Goal: Task Accomplishment & Management: Use online tool/utility

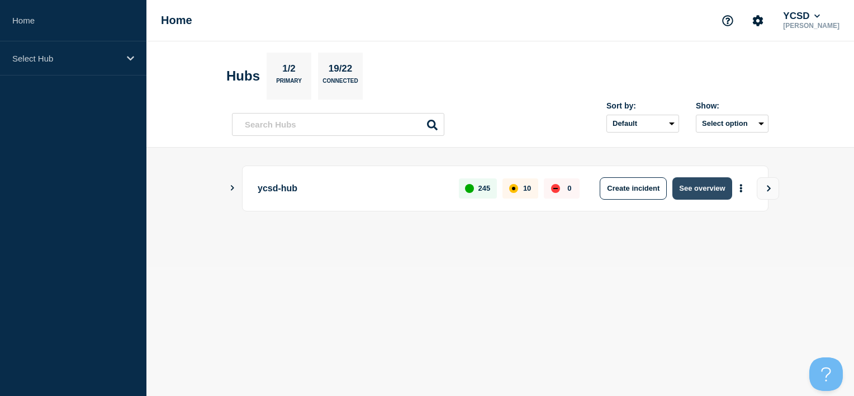
click at [711, 192] on button "See overview" at bounding box center [701, 188] width 59 height 22
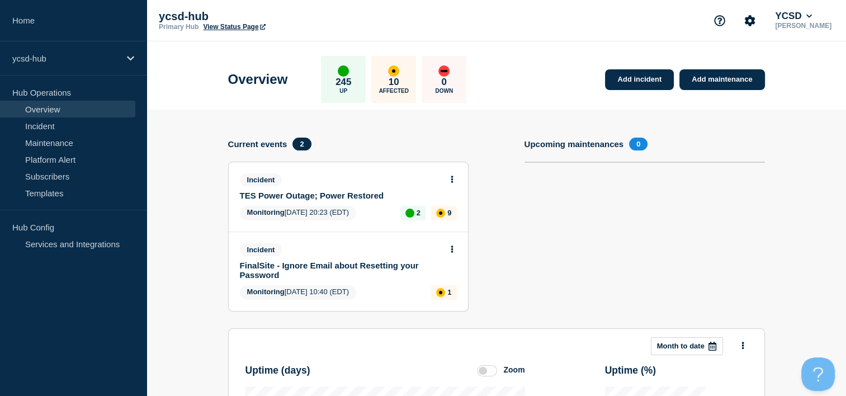
click at [324, 193] on link "TES Power Outage; Power Restored" at bounding box center [341, 196] width 202 height 10
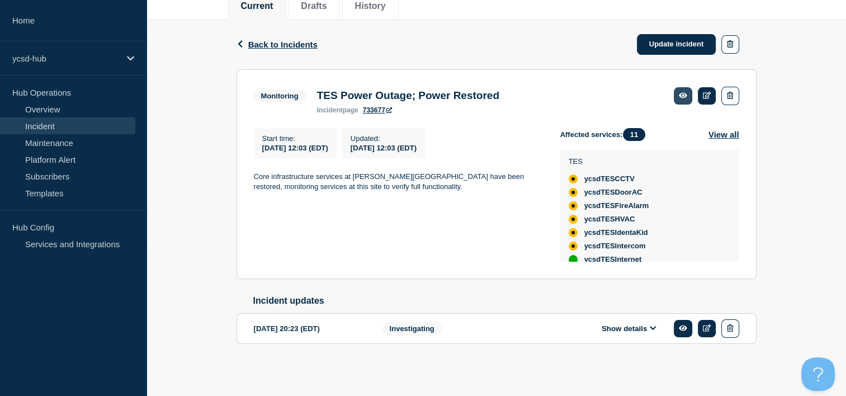
scroll to position [3, 0]
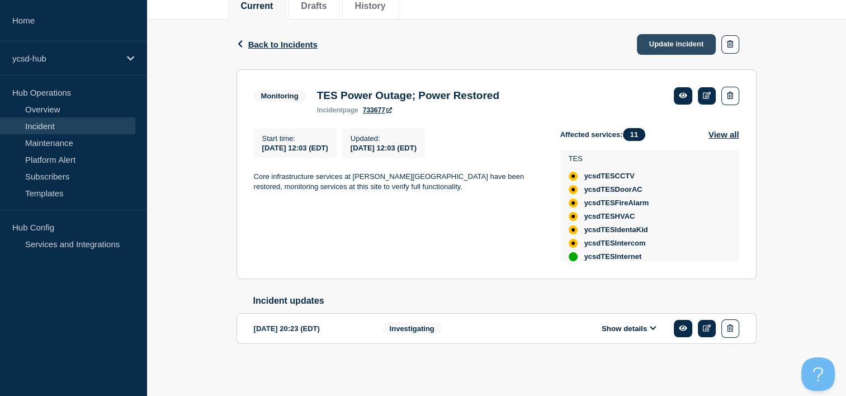
click at [668, 34] on link "Update incident" at bounding box center [676, 44] width 79 height 21
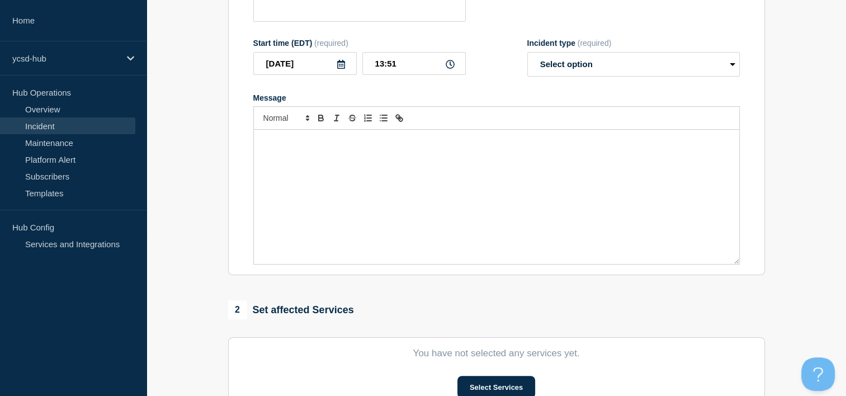
type input "TES Power Outage; Power Restored"
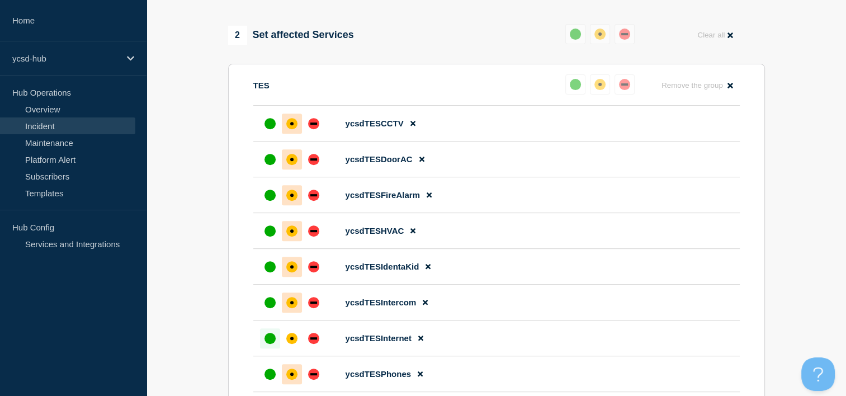
scroll to position [436, 0]
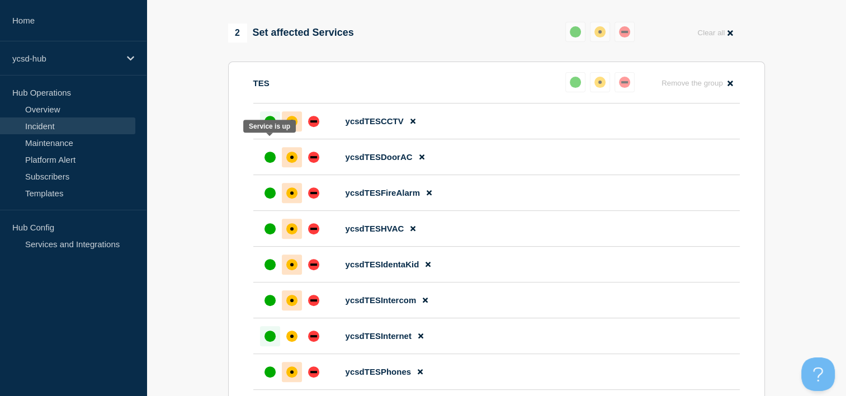
click at [272, 127] on div "up" at bounding box center [269, 121] width 11 height 11
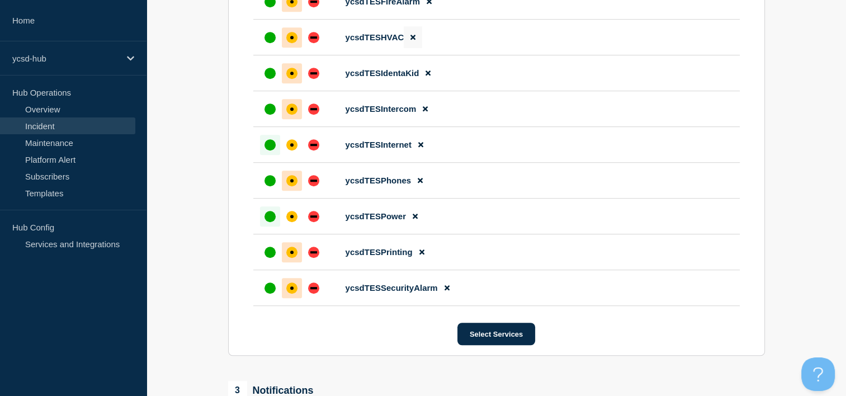
scroll to position [629, 0]
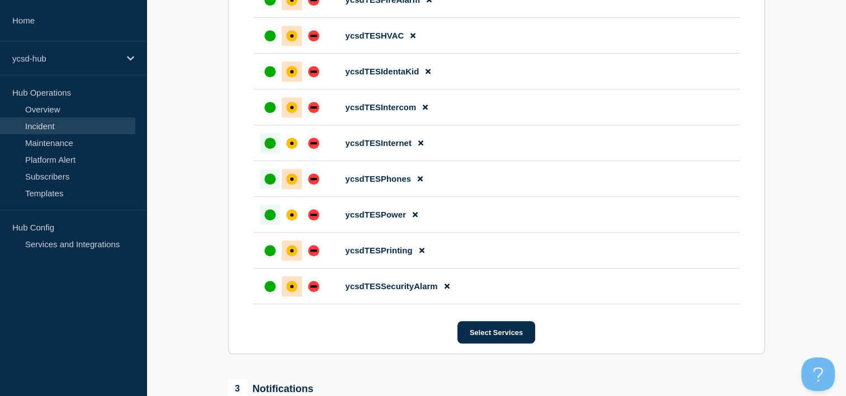
click at [269, 184] on div "up" at bounding box center [269, 178] width 11 height 11
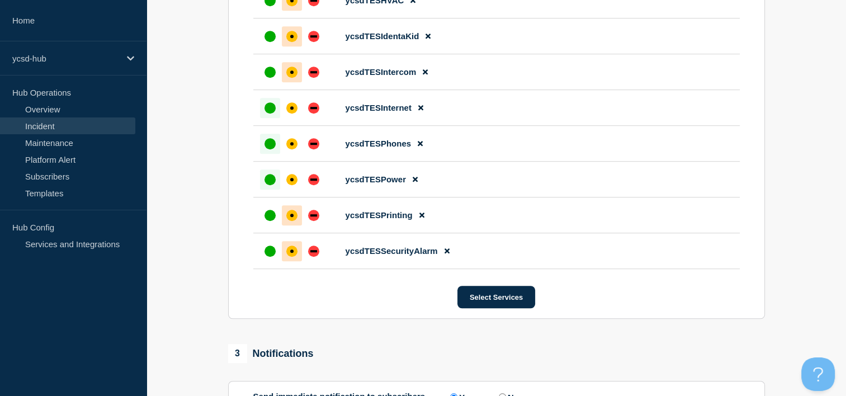
scroll to position [668, 0]
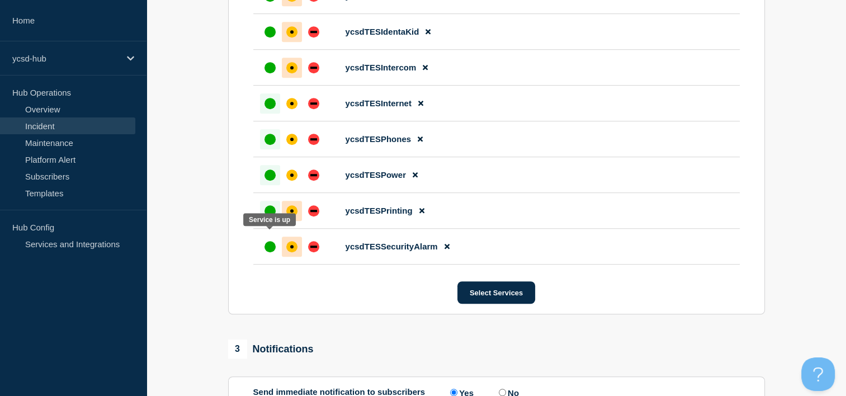
click at [274, 216] on div "up" at bounding box center [269, 210] width 11 height 11
click at [292, 216] on div "affected" at bounding box center [291, 210] width 11 height 11
click at [268, 216] on div "up" at bounding box center [269, 210] width 11 height 11
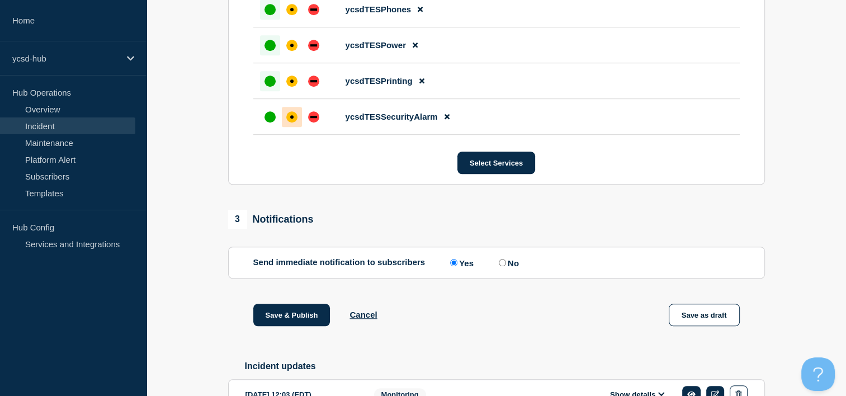
scroll to position [800, 0]
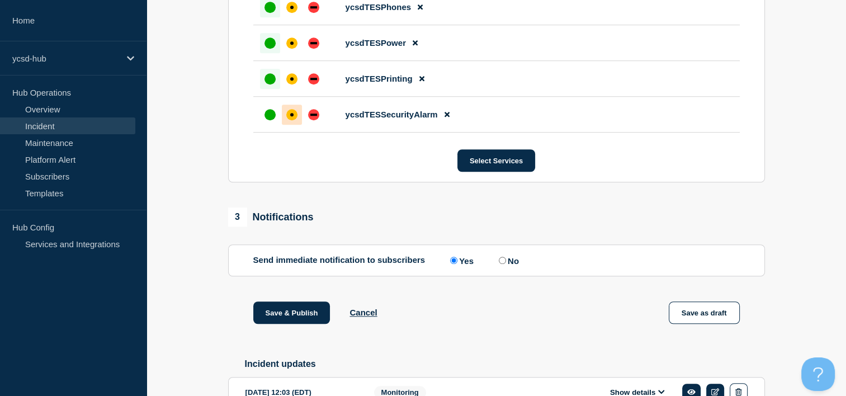
click at [503, 264] on input "No" at bounding box center [501, 260] width 7 height 7
radio input "true"
radio input "false"
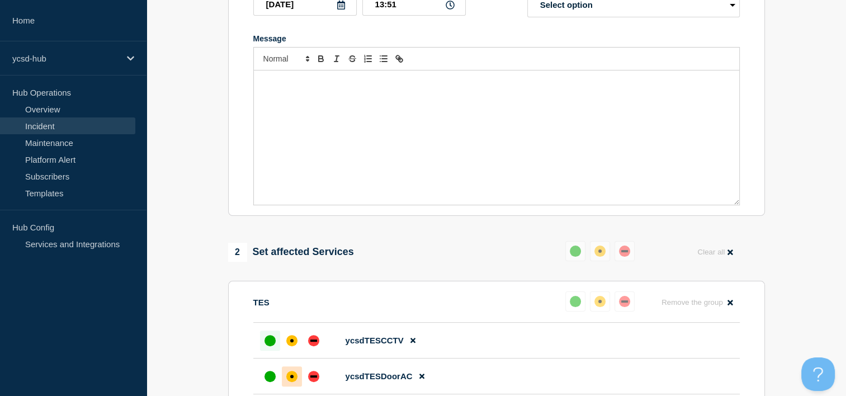
scroll to position [230, 0]
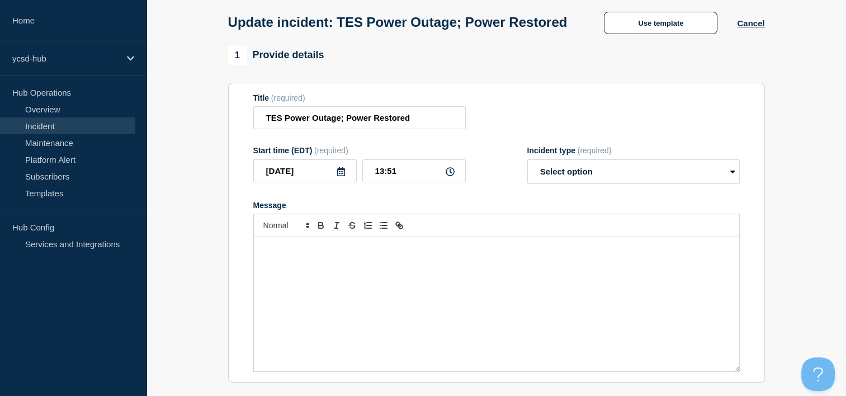
scroll to position [49, 0]
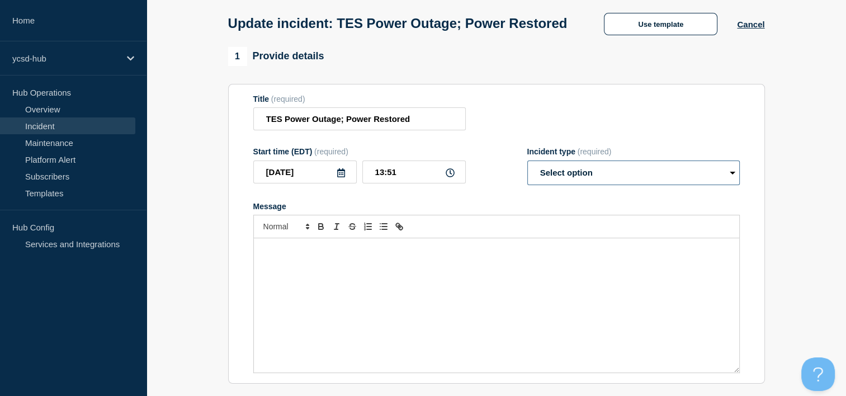
click at [595, 185] on select "Select option Investigating Identified Monitoring Resolved" at bounding box center [633, 172] width 212 height 25
select select "monitoring"
click at [527, 182] on select "Select option Investigating Identified Monitoring Resolved" at bounding box center [633, 172] width 212 height 25
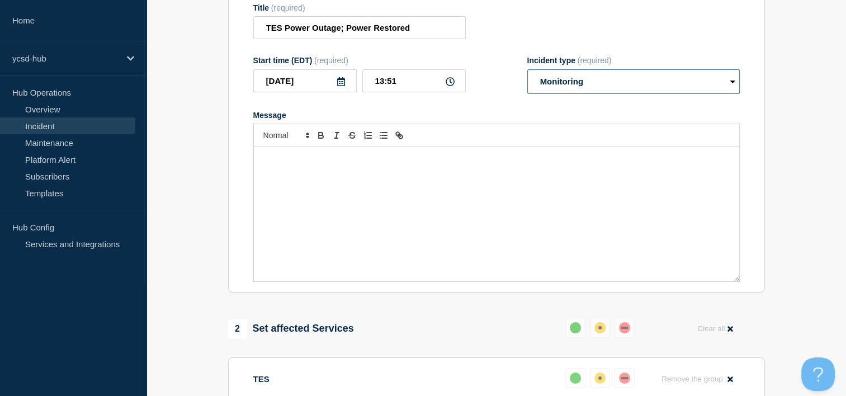
scroll to position [150, 0]
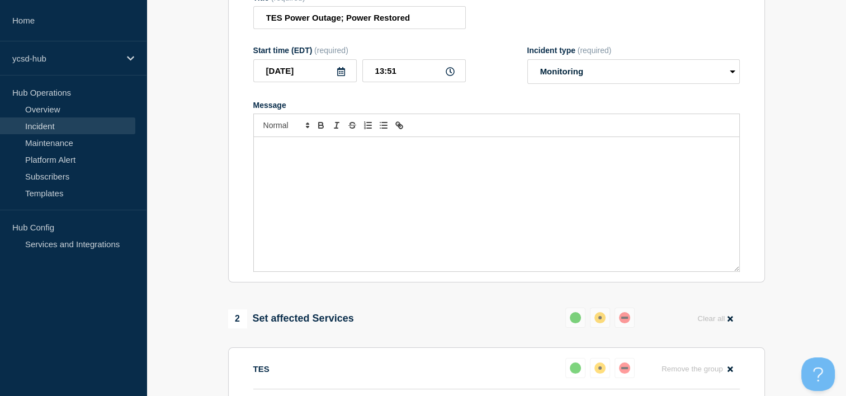
click at [455, 238] on div "Message" at bounding box center [496, 204] width 485 height 134
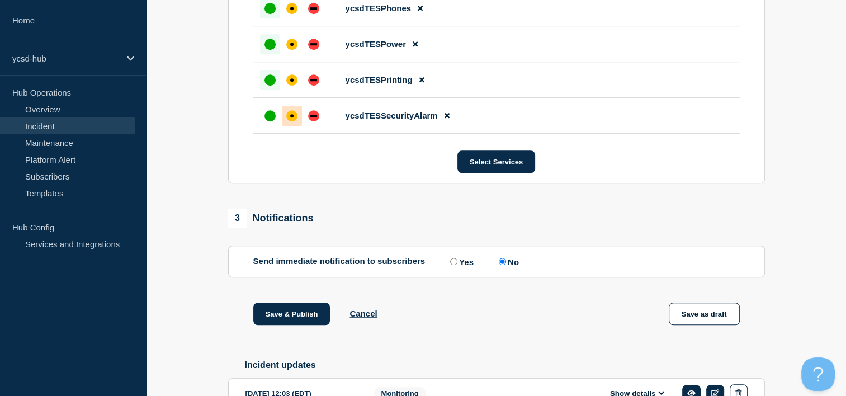
scroll to position [930, 0]
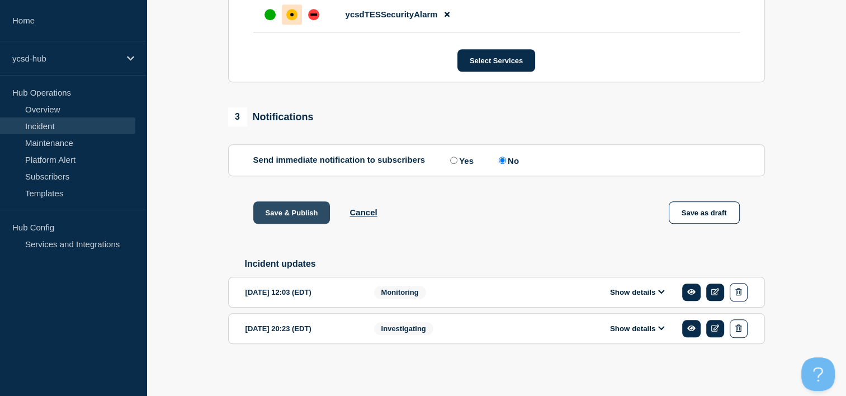
click at [300, 217] on button "Save & Publish" at bounding box center [291, 212] width 77 height 22
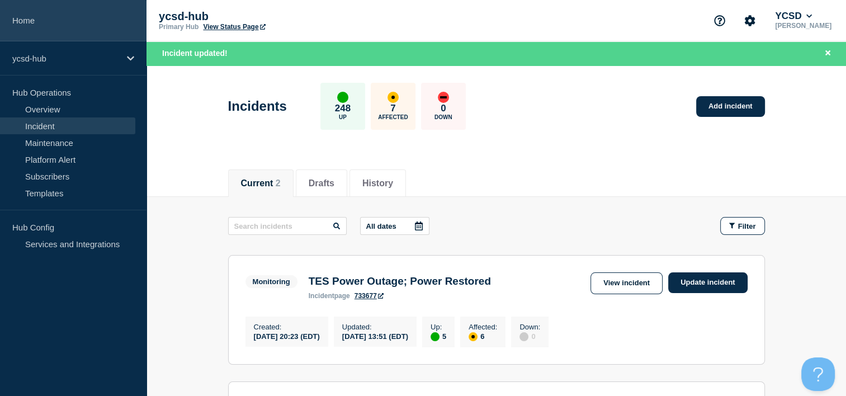
click at [31, 15] on link "Home" at bounding box center [73, 20] width 146 height 41
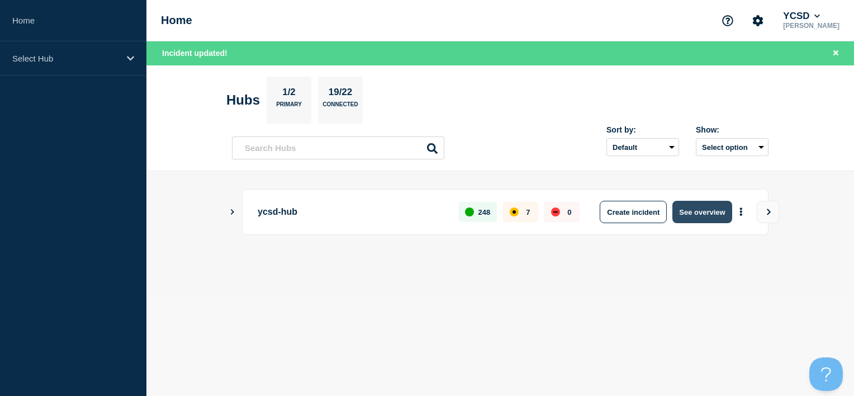
click at [694, 210] on button "See overview" at bounding box center [701, 212] width 59 height 22
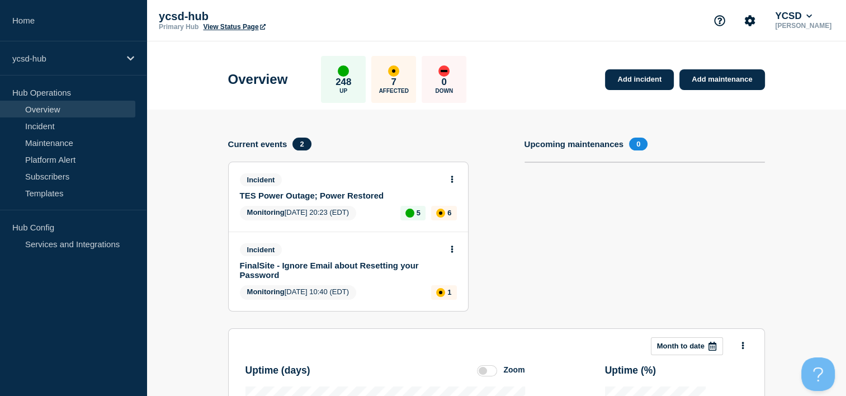
click at [348, 192] on link "TES Power Outage; Power Restored" at bounding box center [341, 196] width 202 height 10
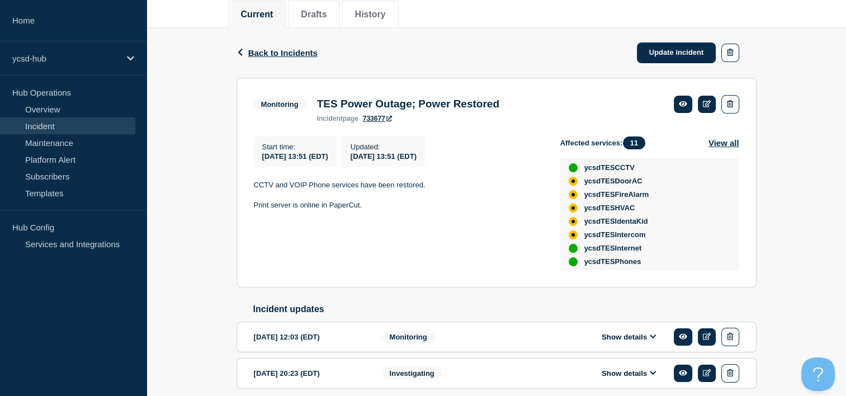
scroll to position [17, 0]
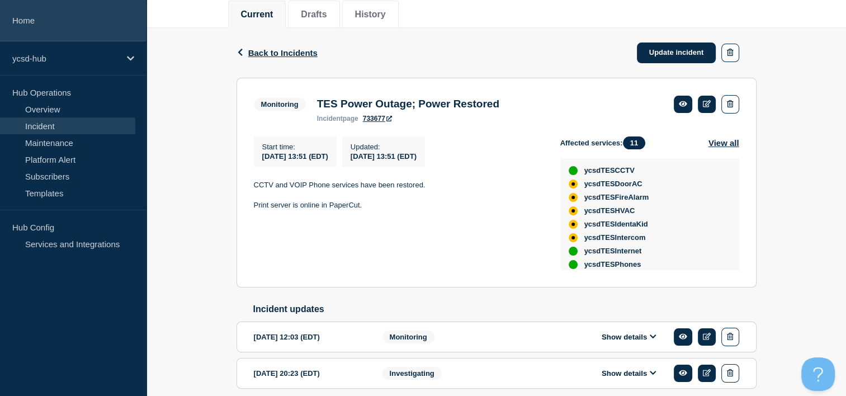
click at [30, 18] on link "Home" at bounding box center [73, 20] width 146 height 41
